Goal: Transaction & Acquisition: Purchase product/service

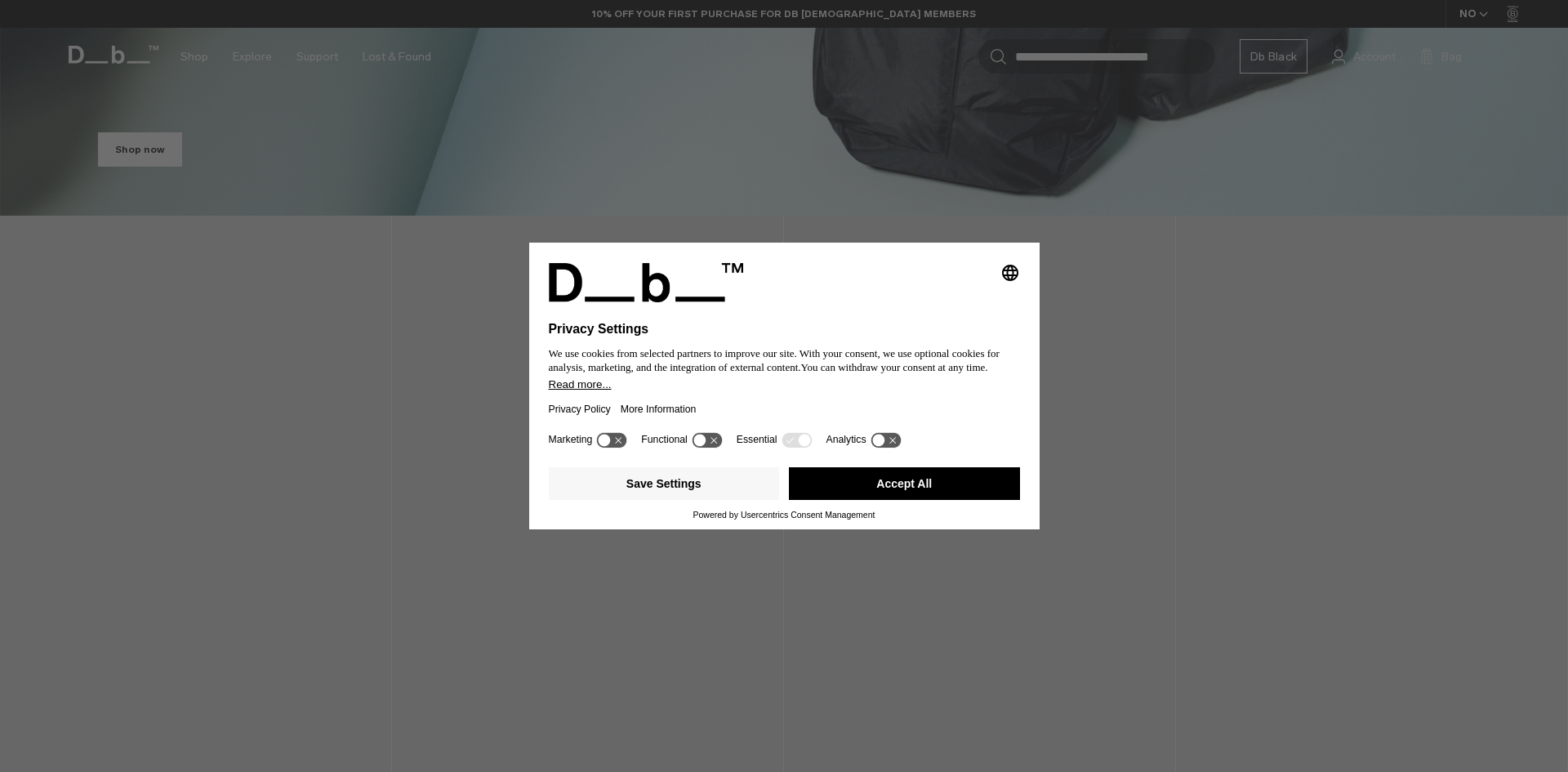
click at [971, 479] on button "Accept All" at bounding box center [904, 483] width 231 height 32
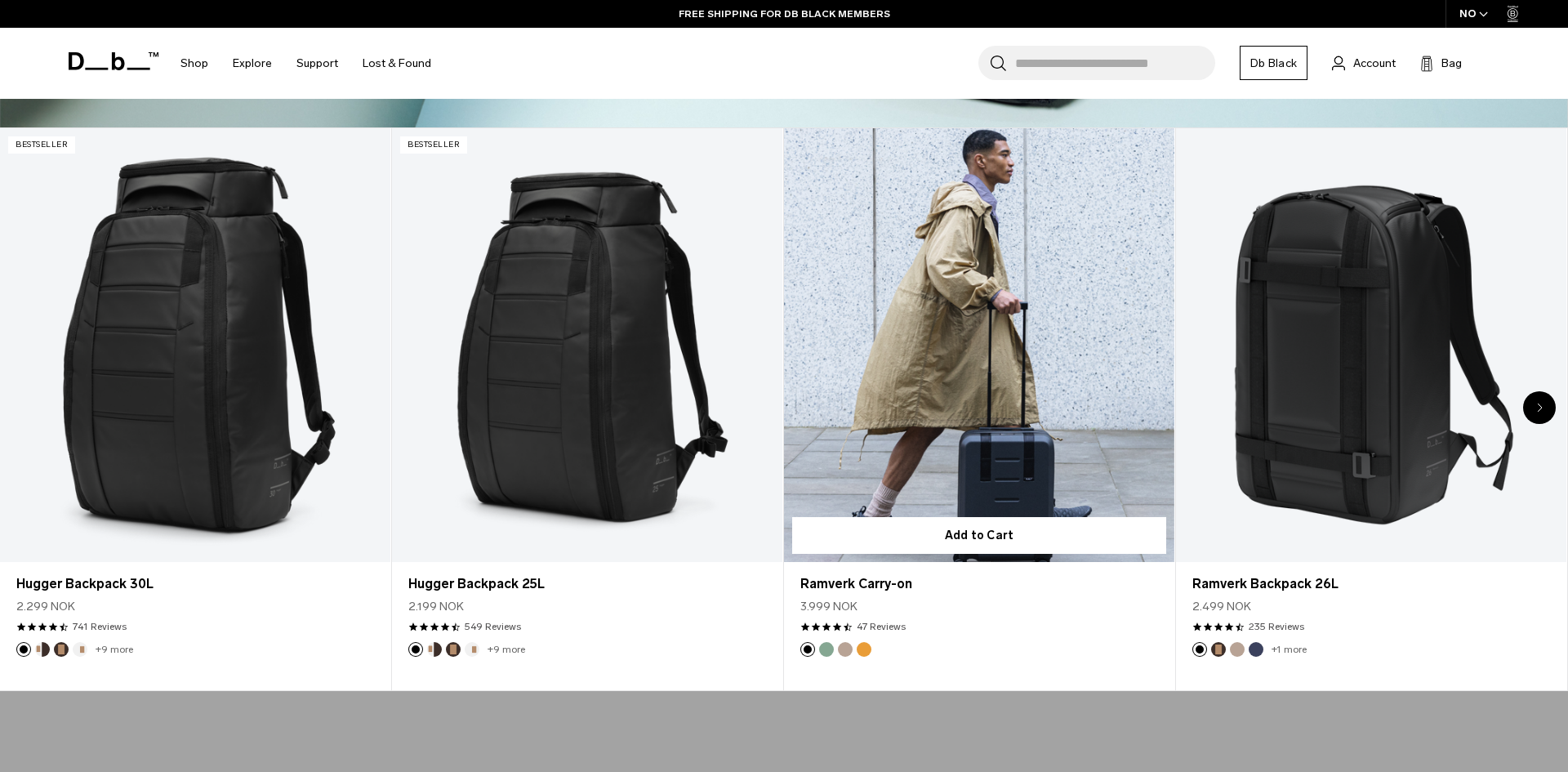
scroll to position [750, 0]
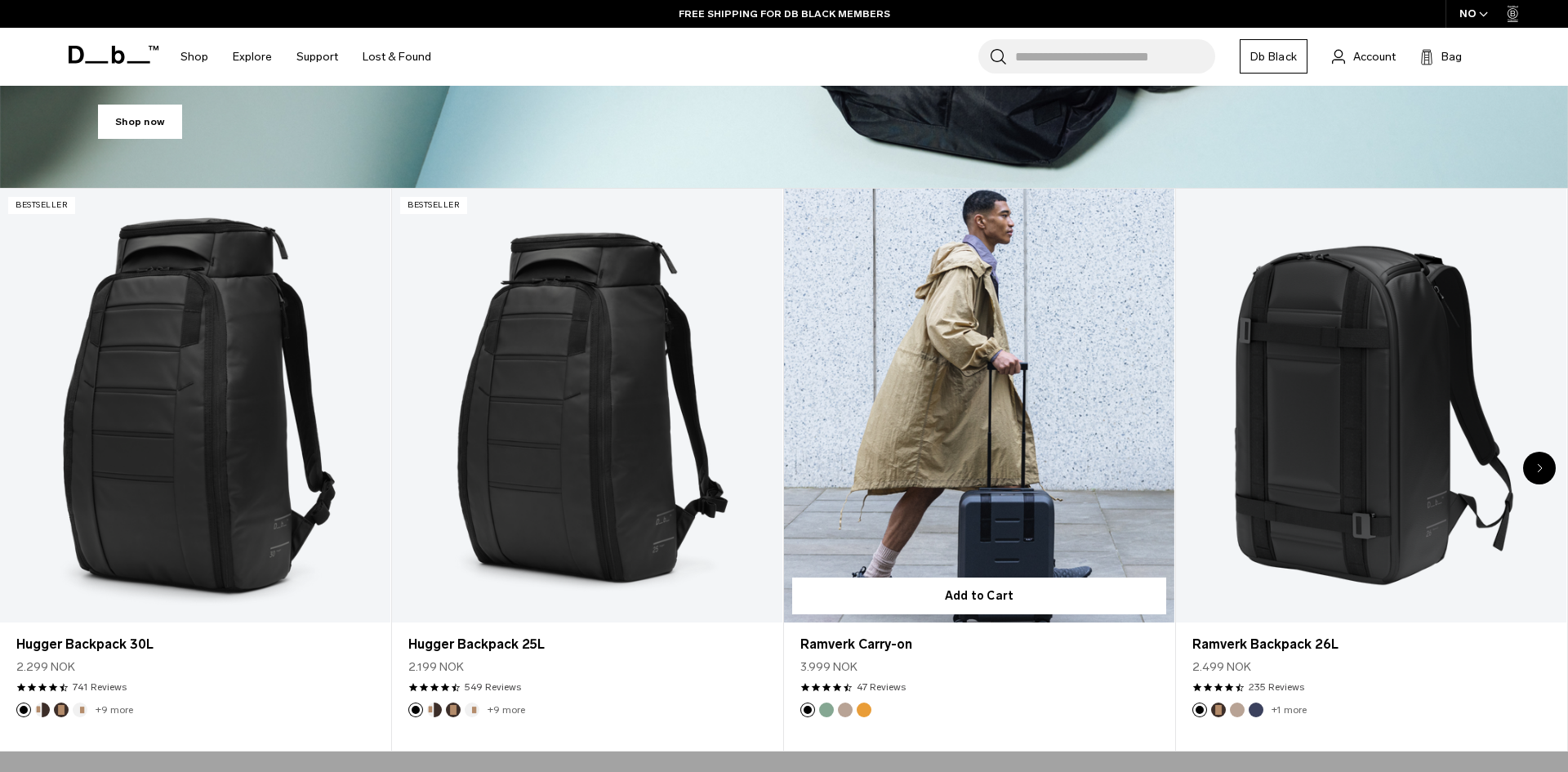
click at [1022, 335] on link "Ramverk Carry-on" at bounding box center [979, 405] width 390 height 434
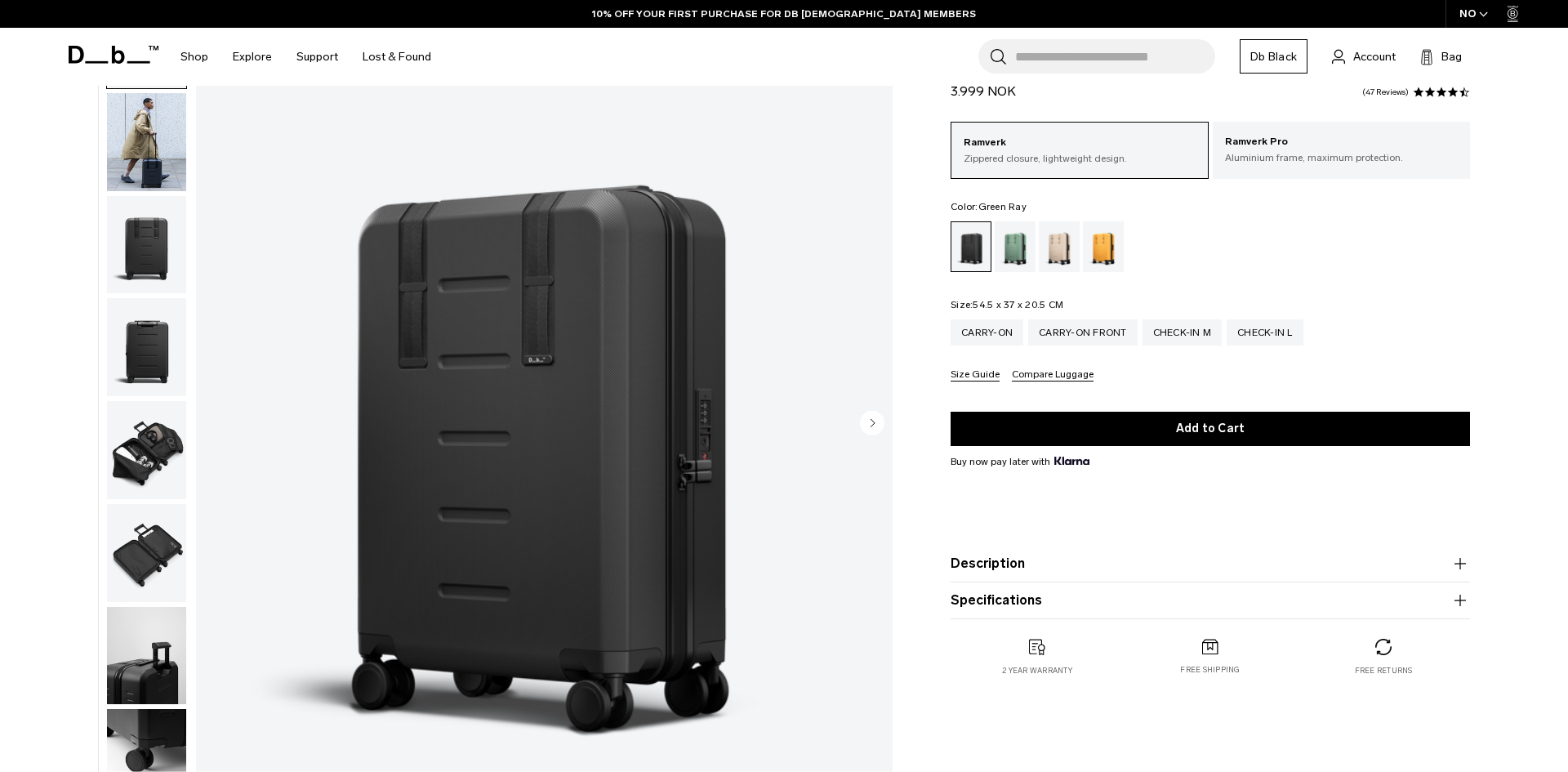
click at [1021, 239] on div "Green Ray" at bounding box center [1015, 247] width 41 height 50
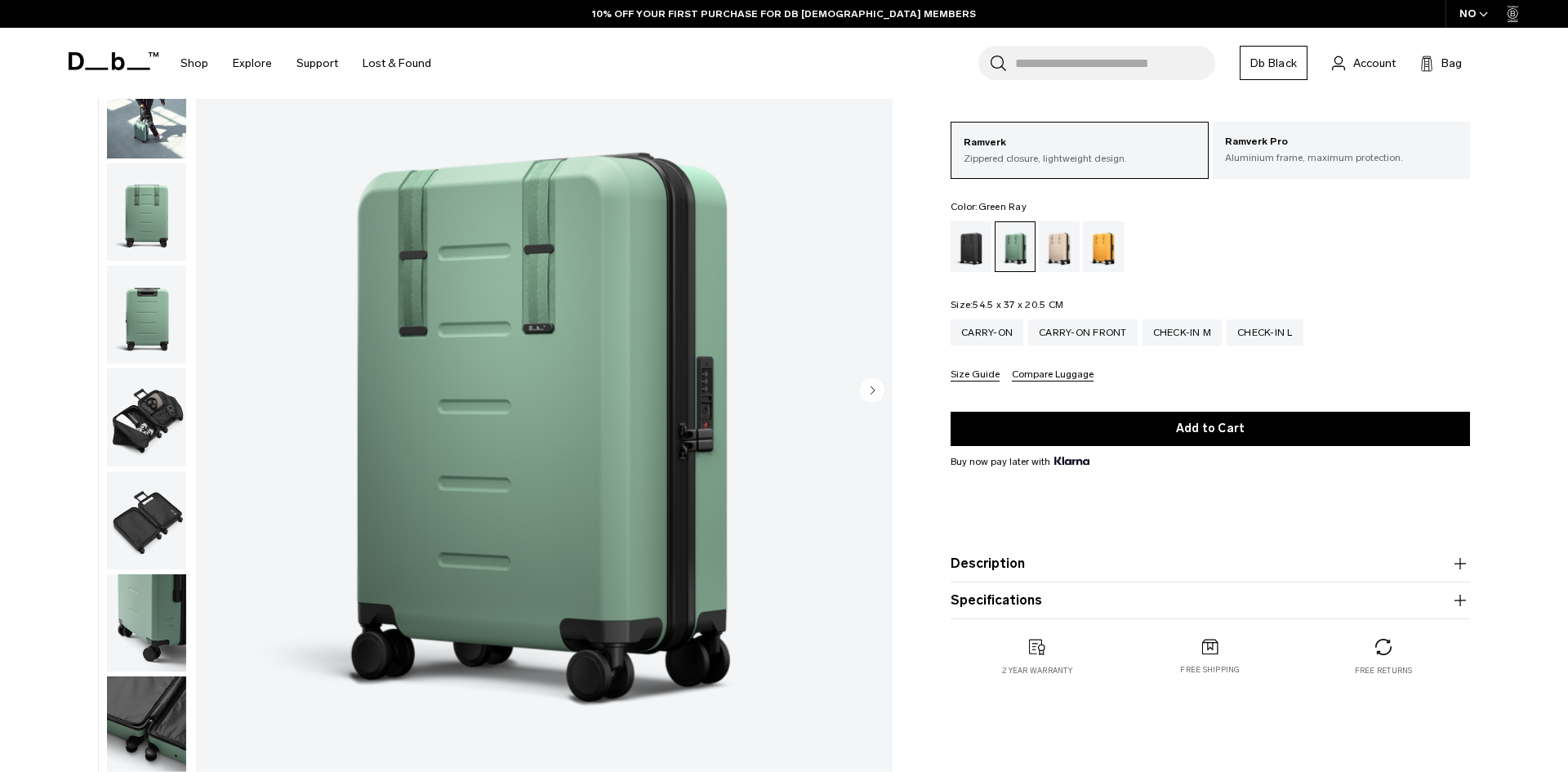
scroll to position [136, 0]
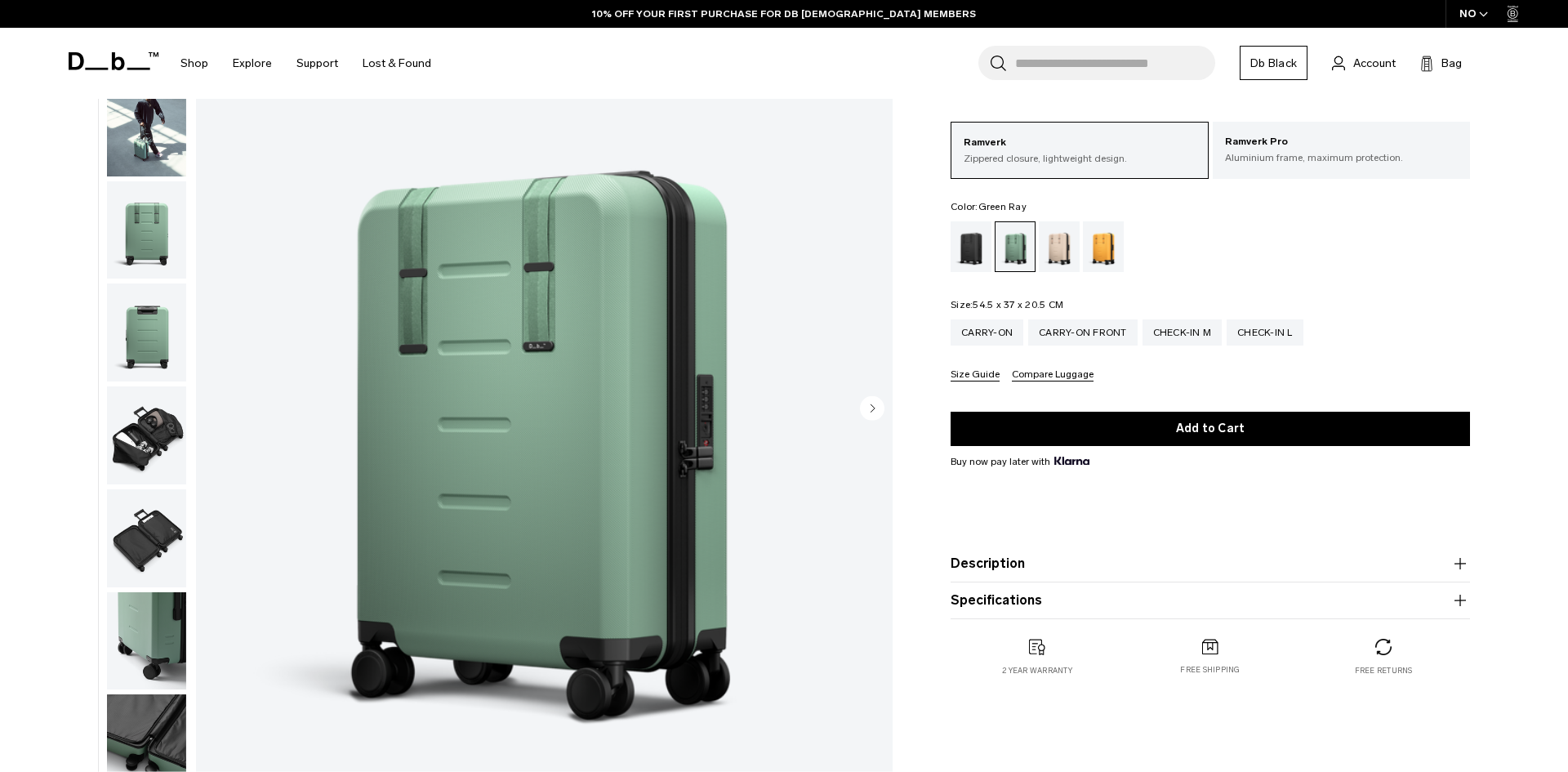
click at [151, 421] on img "button" at bounding box center [146, 435] width 79 height 98
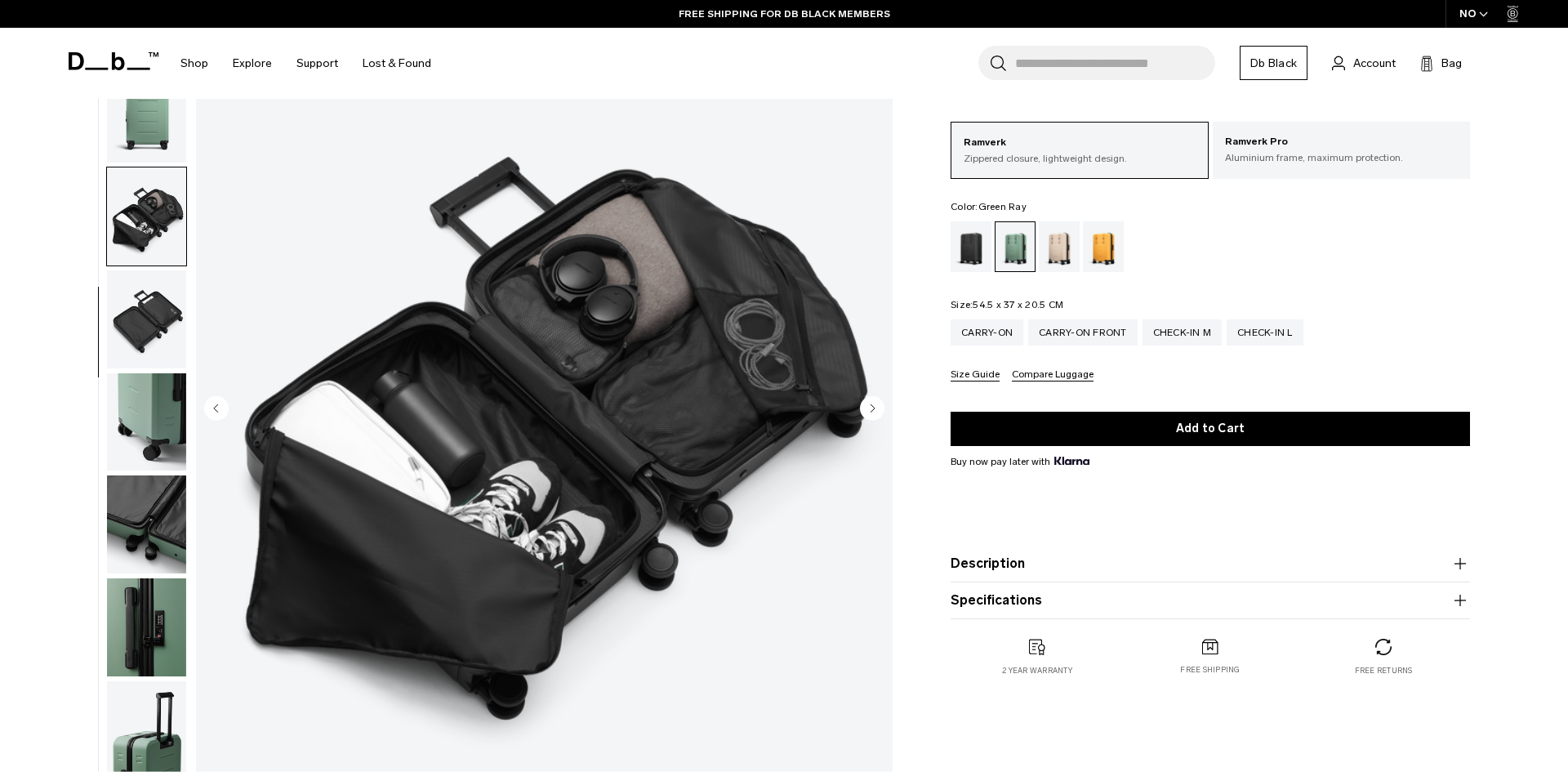
scroll to position [257, 0]
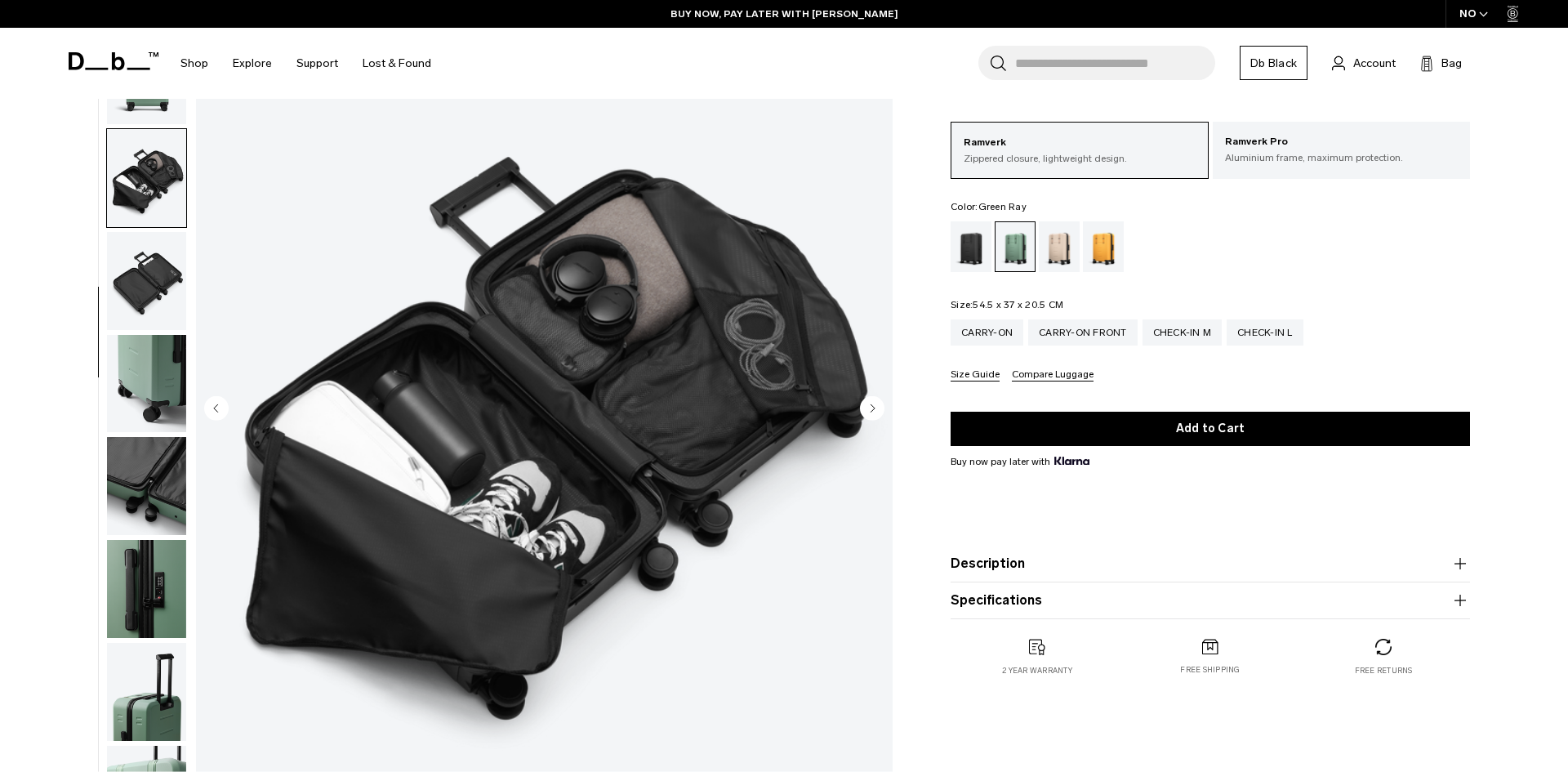
click at [141, 254] on img "button" at bounding box center [146, 281] width 79 height 98
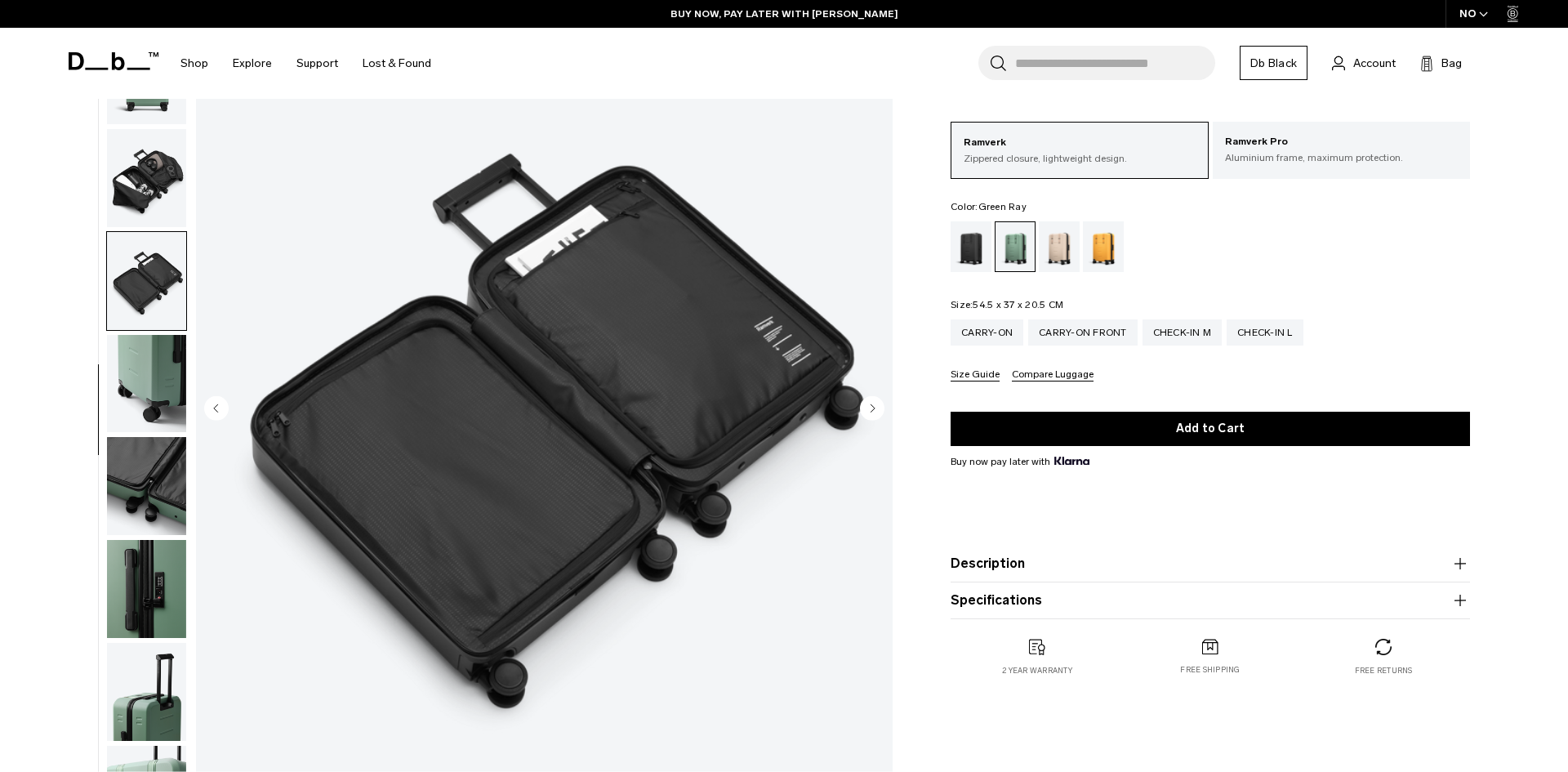
click at [158, 494] on img "button" at bounding box center [146, 486] width 79 height 98
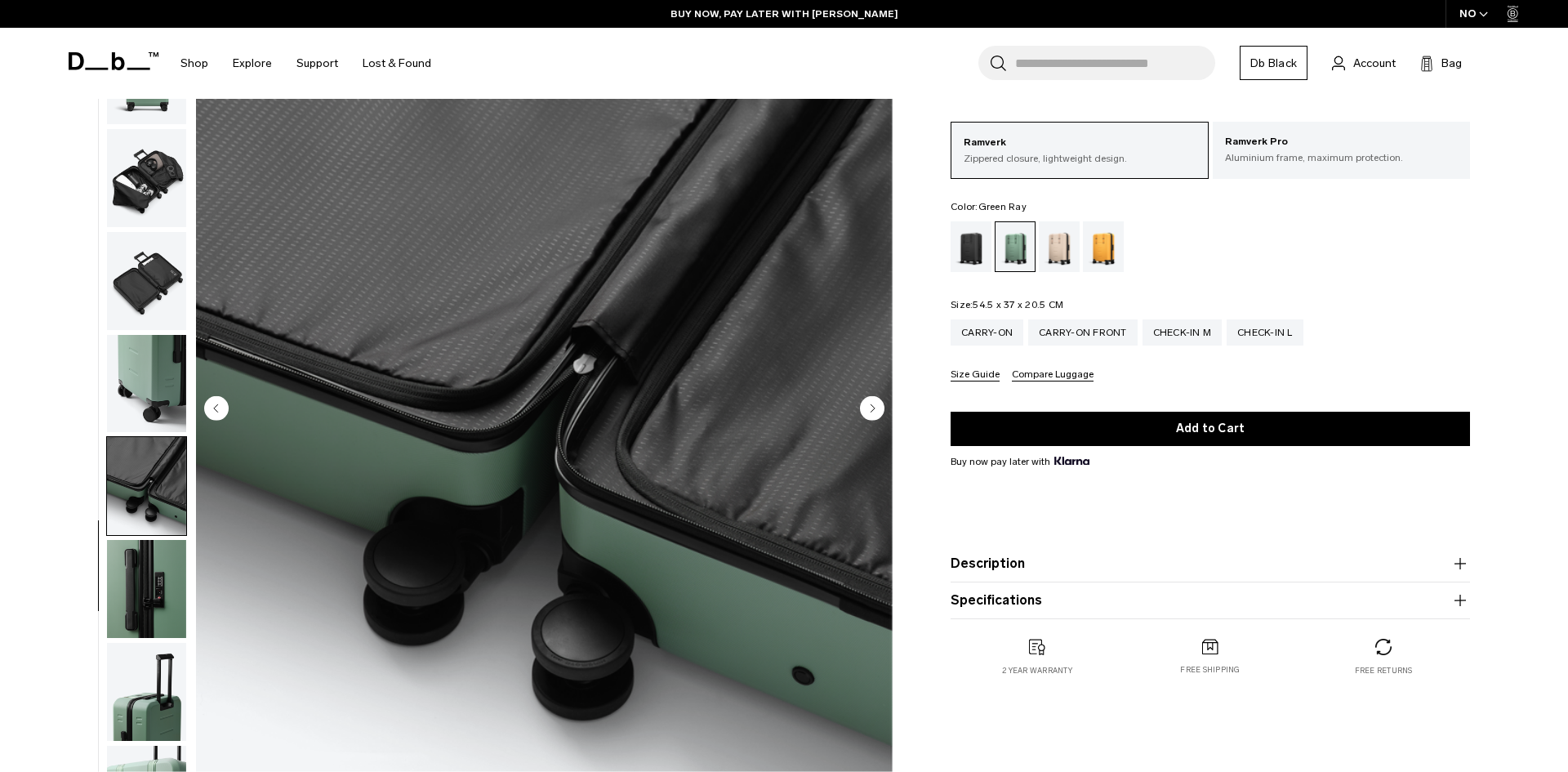
click at [160, 554] on img "button" at bounding box center [146, 589] width 79 height 98
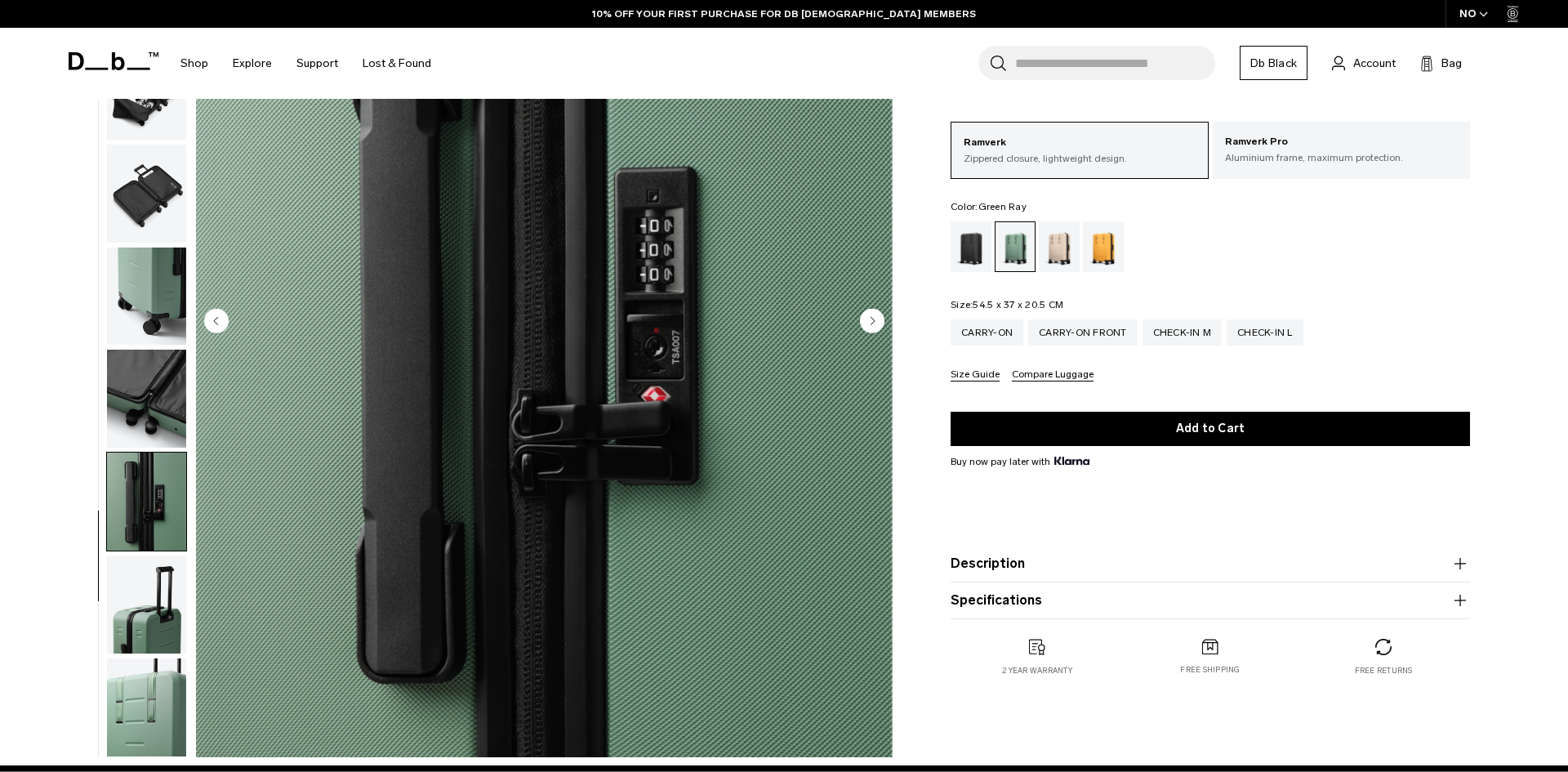
scroll to position [282, 0]
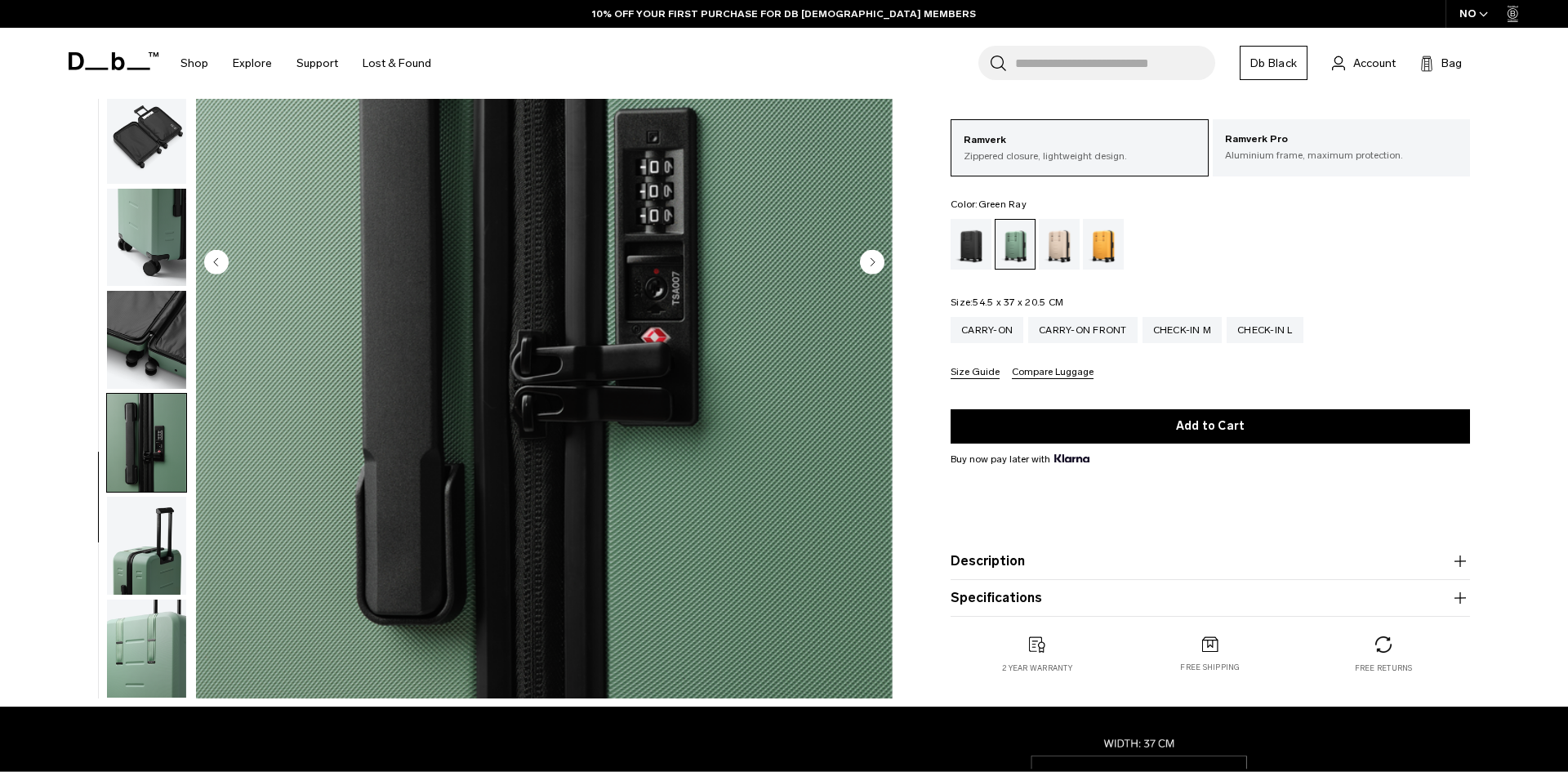
click at [166, 556] on img "button" at bounding box center [146, 545] width 79 height 98
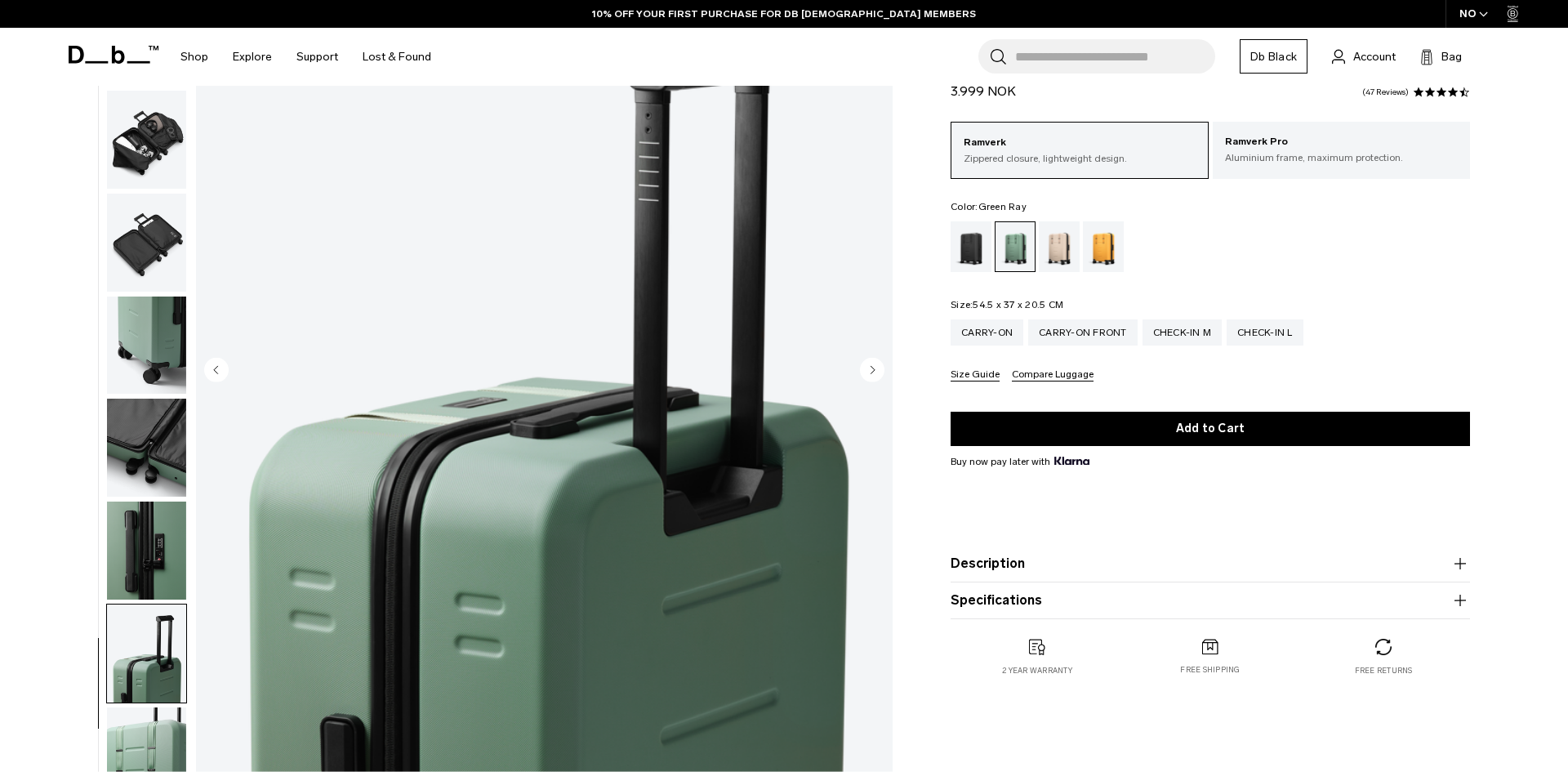
scroll to position [155, 0]
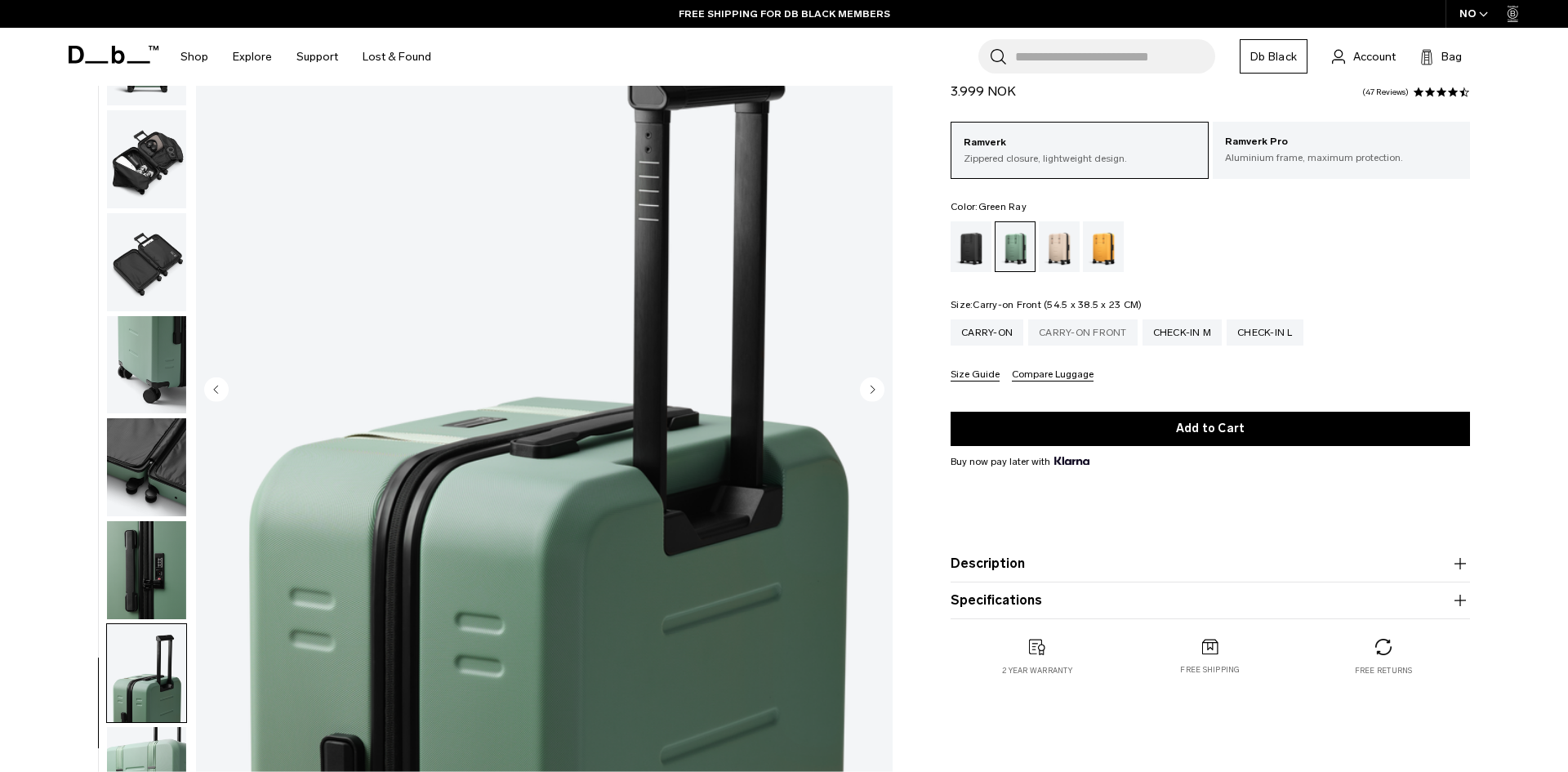
click at [1090, 336] on div "Carry-on Front" at bounding box center [1083, 333] width 109 height 26
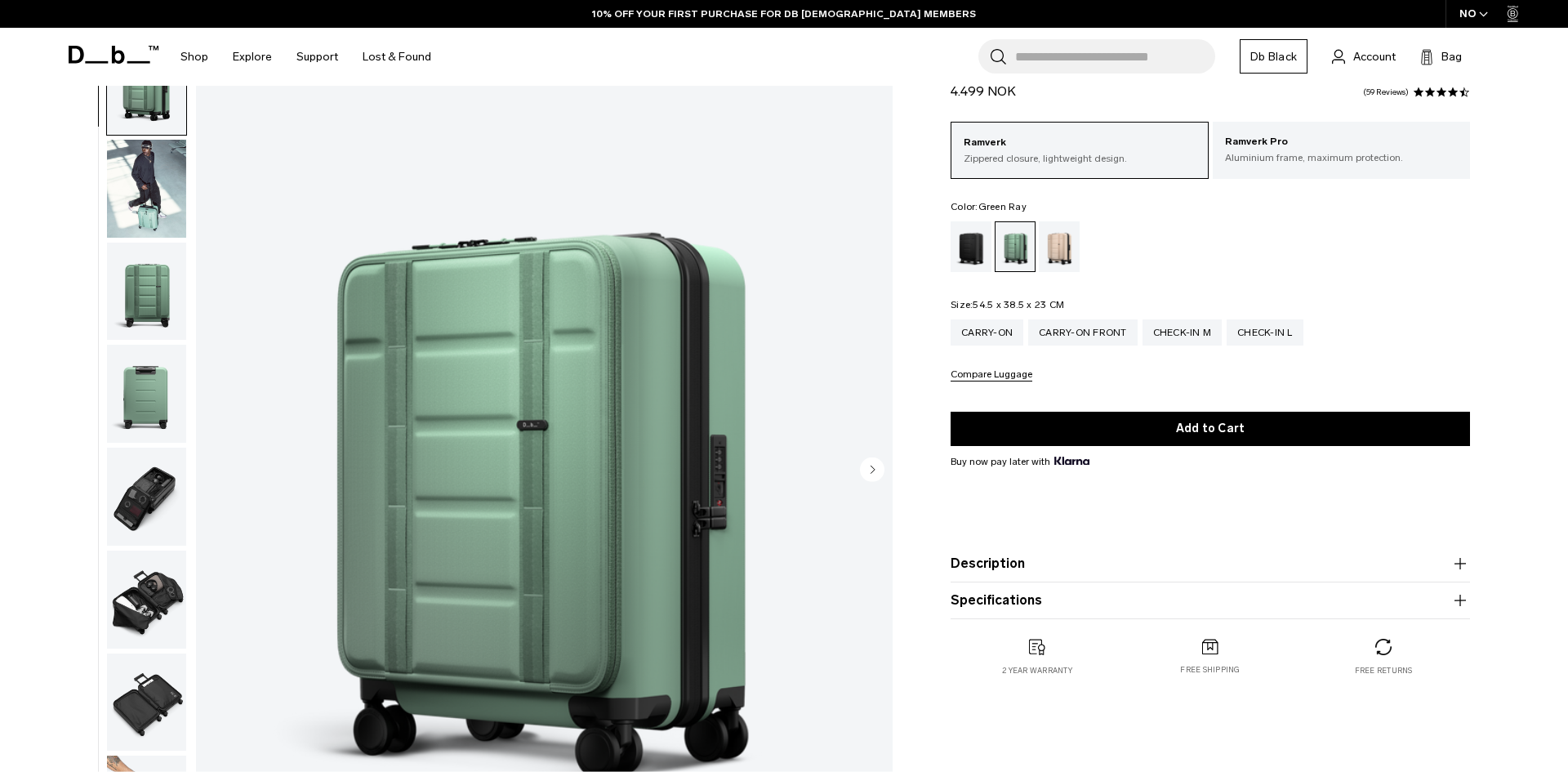
scroll to position [67, 0]
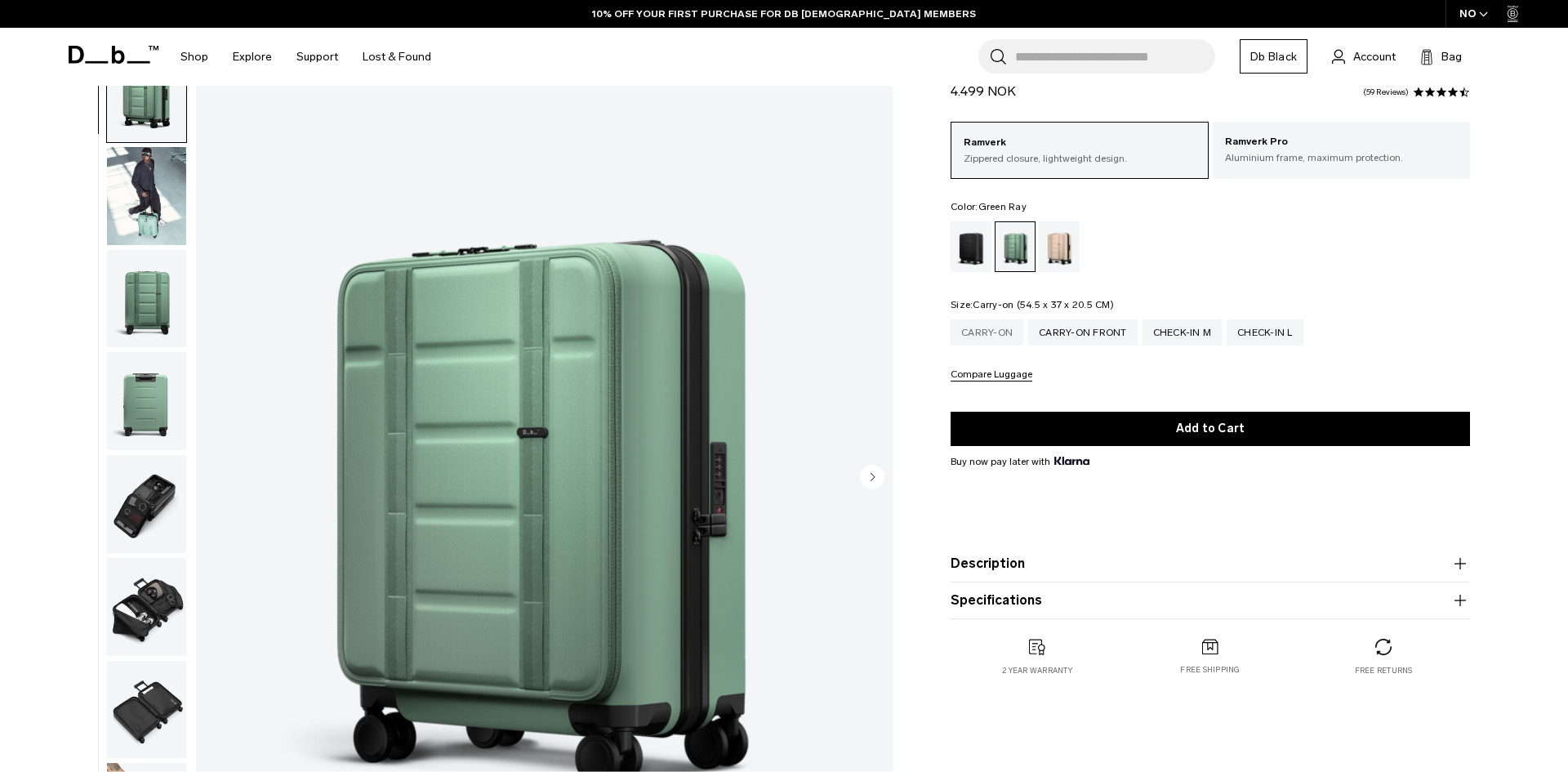
click at [982, 338] on div "Carry-on" at bounding box center [987, 333] width 73 height 26
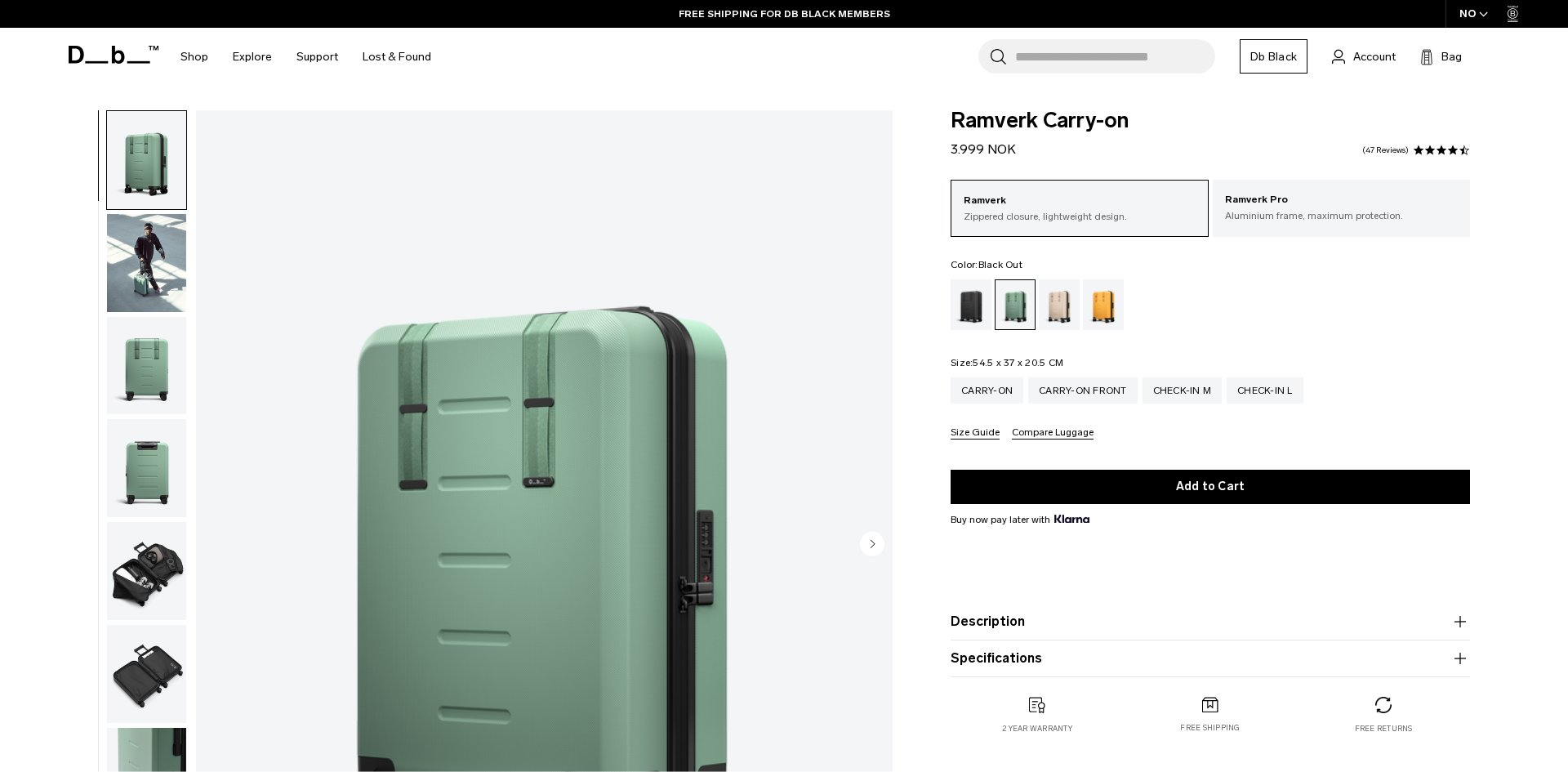
click at [968, 309] on div "Black Out" at bounding box center [971, 304] width 41 height 50
